Goal: Ask a question: Seek information or help from site administrators or community

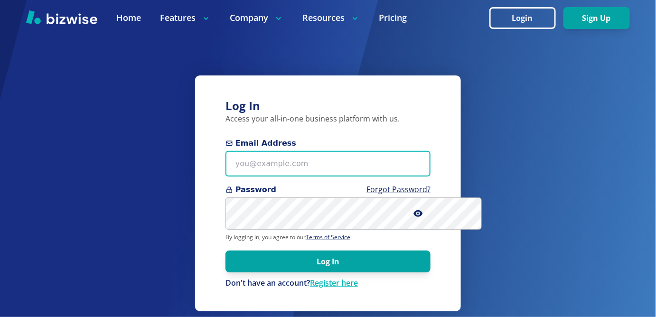
click at [347, 165] on input "Email Address" at bounding box center [328, 164] width 205 height 26
type input "[EMAIL_ADDRESS][DOMAIN_NAME]"
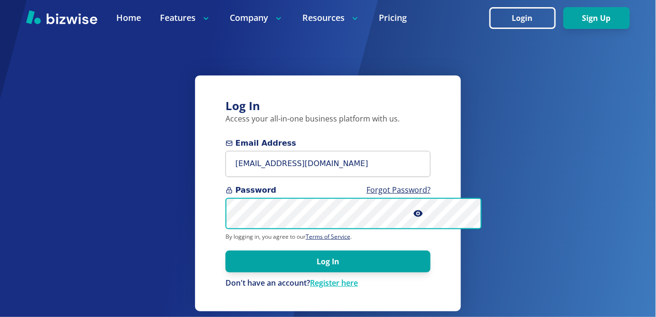
click at [226, 251] on button "Log In" at bounding box center [328, 262] width 205 height 22
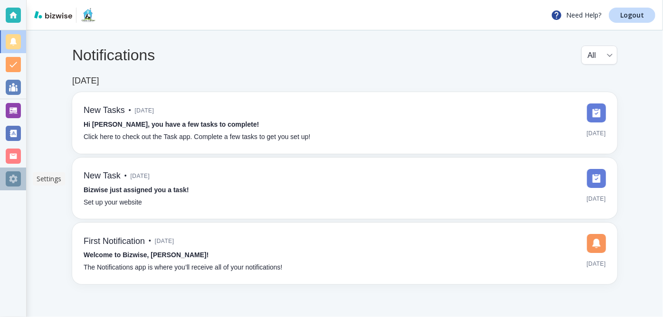
click at [12, 179] on div at bounding box center [13, 178] width 15 height 15
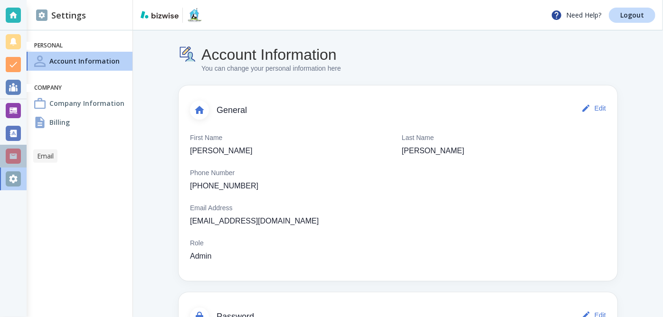
click at [15, 151] on div at bounding box center [13, 156] width 15 height 15
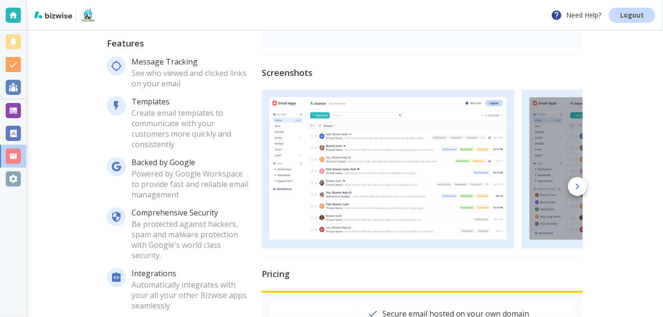
scroll to position [322, 0]
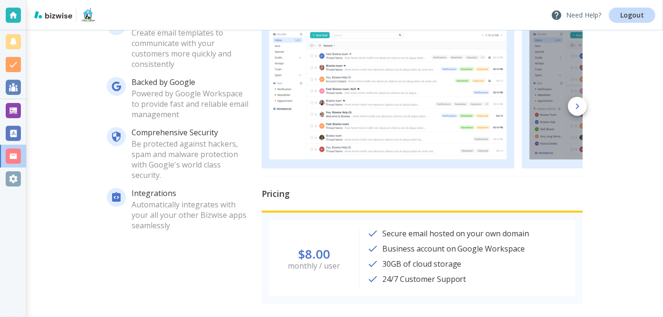
click at [586, 12] on p "Need Help?" at bounding box center [576, 14] width 50 height 11
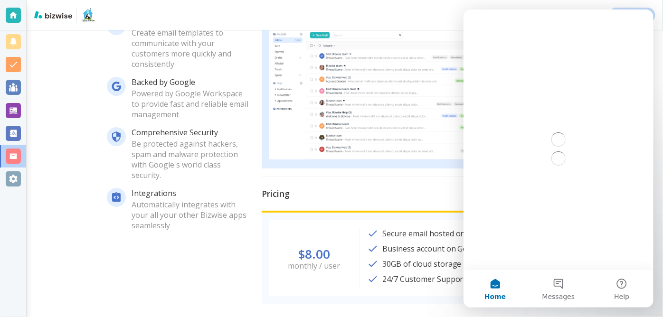
scroll to position [0, 0]
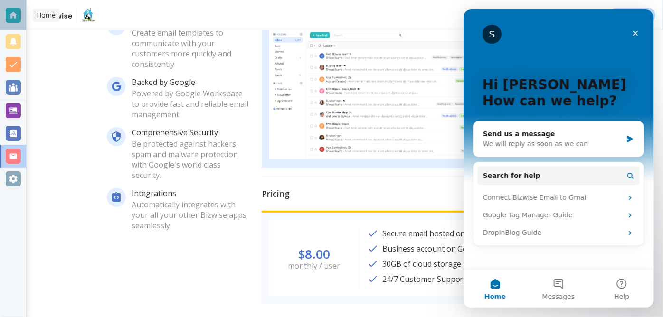
click at [11, 10] on div at bounding box center [13, 15] width 15 height 15
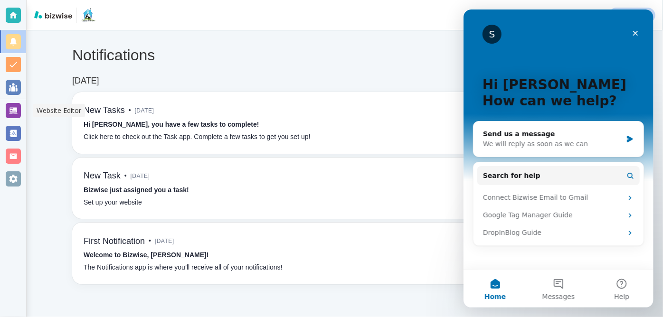
click at [16, 111] on div at bounding box center [13, 110] width 15 height 15
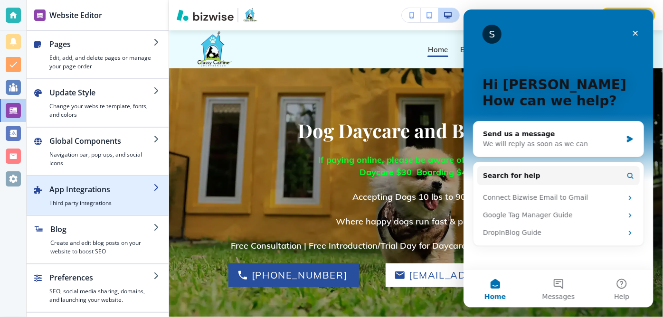
click at [157, 184] on icon "button" at bounding box center [157, 188] width 8 height 8
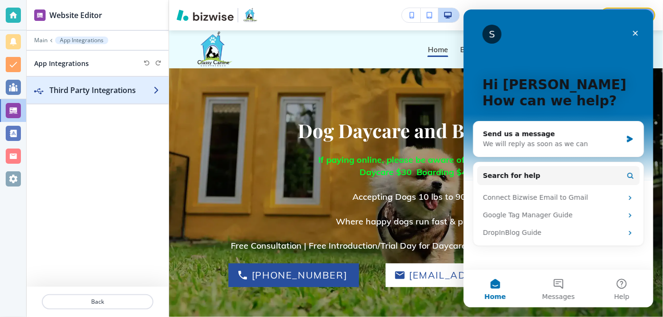
click at [157, 88] on icon "button" at bounding box center [157, 90] width 8 height 8
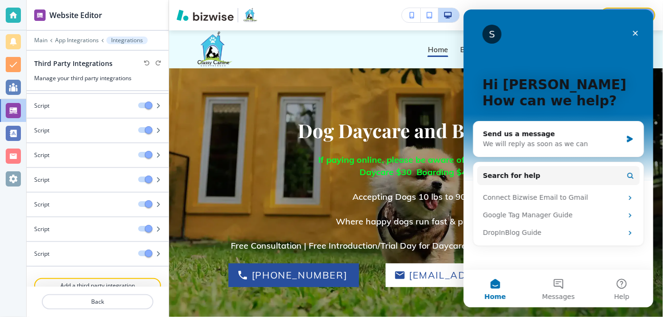
scroll to position [49, 0]
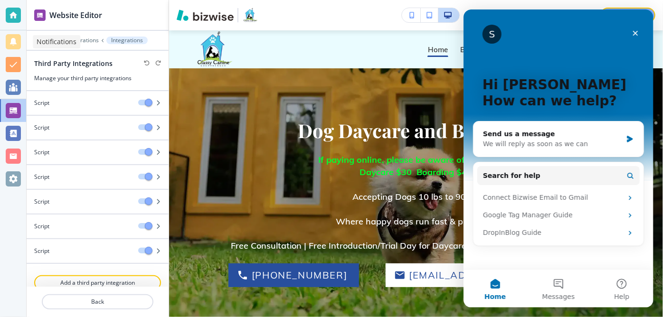
click at [8, 35] on div at bounding box center [13, 41] width 15 height 15
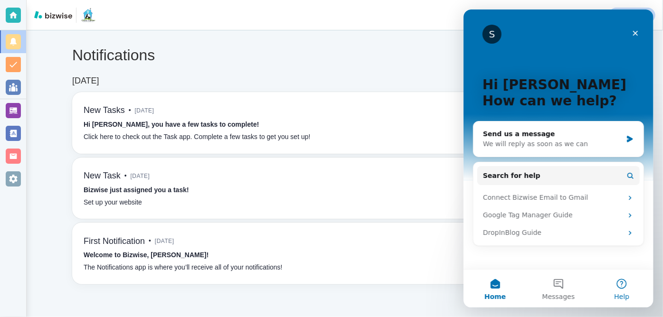
click at [617, 288] on button "Help" at bounding box center [621, 289] width 63 height 38
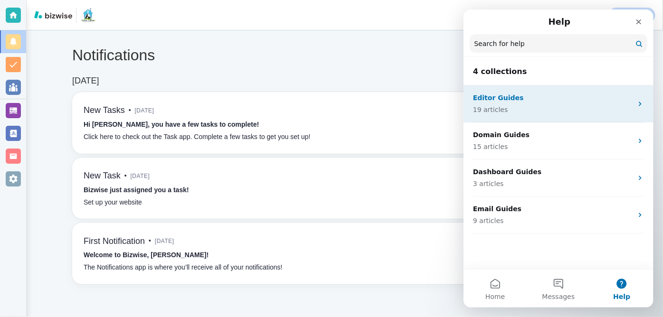
click at [637, 105] on icon "Intercom messenger" at bounding box center [640, 104] width 8 height 8
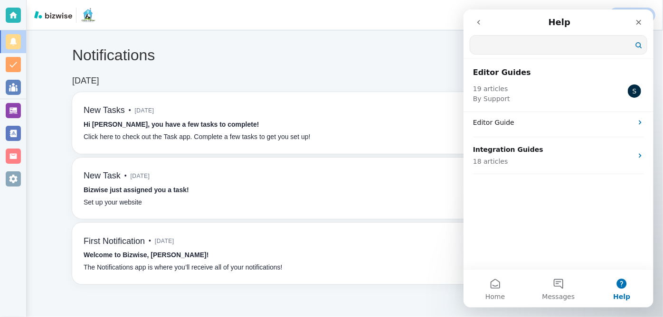
click at [545, 47] on input "Search for help" at bounding box center [558, 45] width 177 height 19
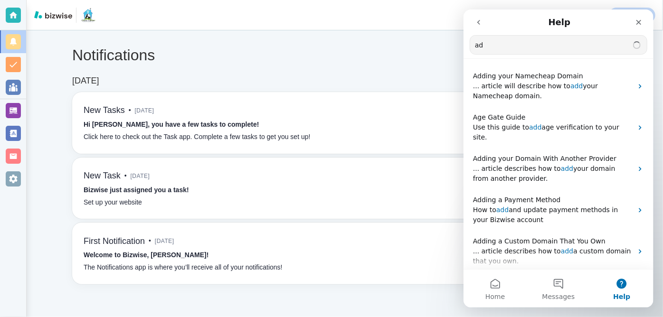
type input "a"
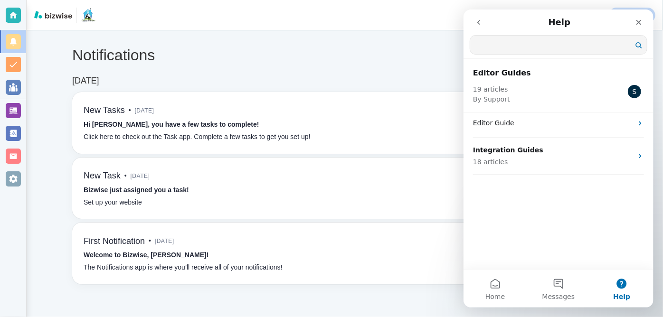
click at [478, 21] on icon "go back" at bounding box center [478, 22] width 3 height 5
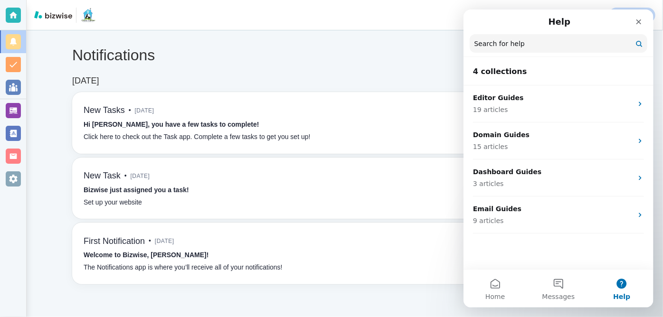
click at [627, 284] on button "Help" at bounding box center [621, 289] width 63 height 38
click at [636, 23] on icon "Close" at bounding box center [638, 22] width 8 height 8
